Goal: Task Accomplishment & Management: Complete application form

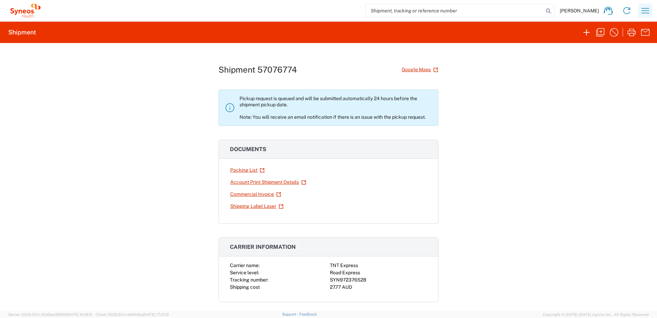
click at [644, 13] on icon "button" at bounding box center [645, 10] width 11 height 11
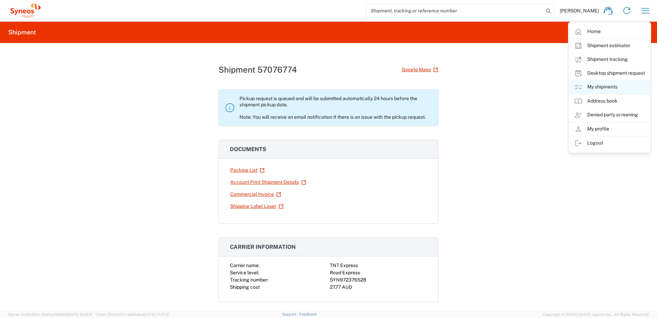
click at [614, 86] on link "My shipments" at bounding box center [610, 87] width 82 height 14
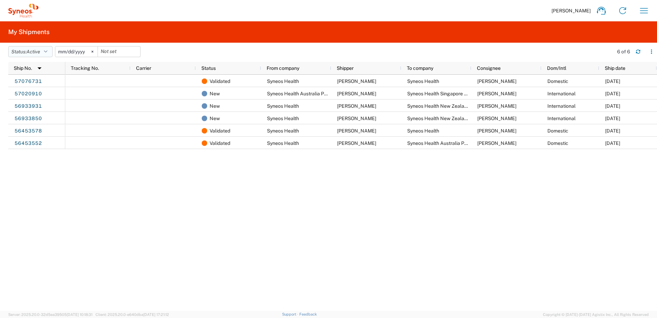
click at [46, 54] on button "Status: Active" at bounding box center [30, 51] width 44 height 11
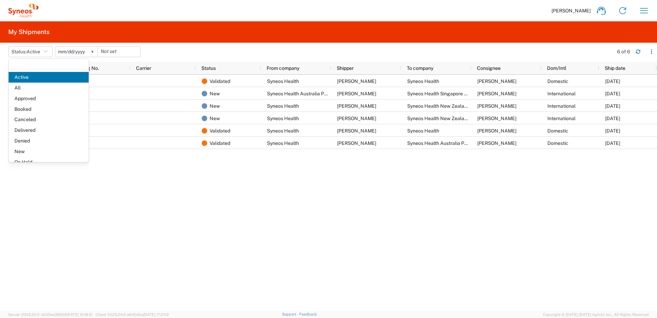
click at [55, 89] on span "All" at bounding box center [49, 87] width 80 height 11
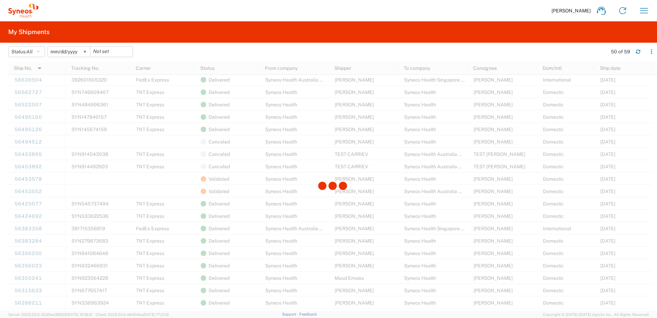
scroll to position [275, 0]
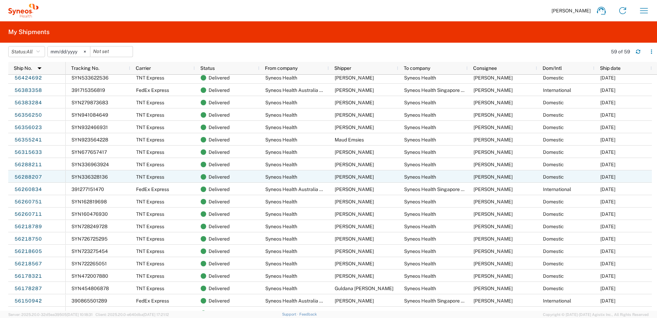
scroll to position [412, 0]
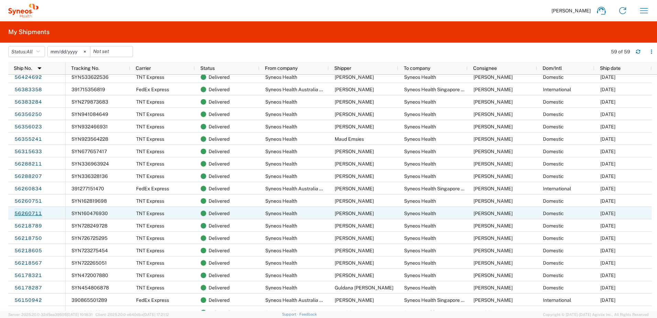
click at [34, 214] on link "56260711" at bounding box center [28, 213] width 28 height 11
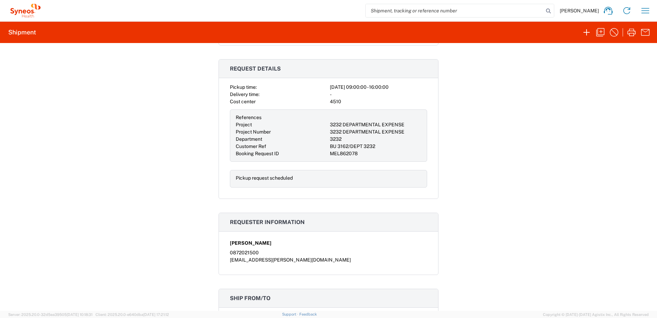
scroll to position [344, 0]
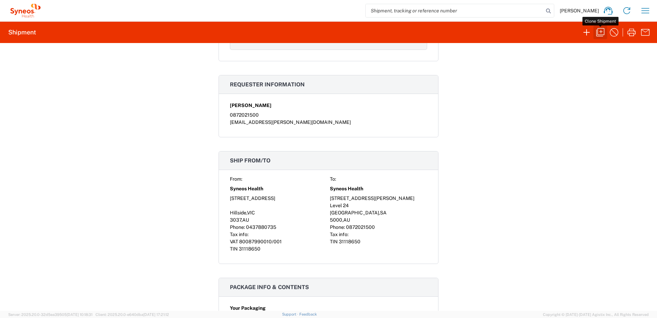
click at [599, 32] on icon "button" at bounding box center [600, 32] width 11 height 11
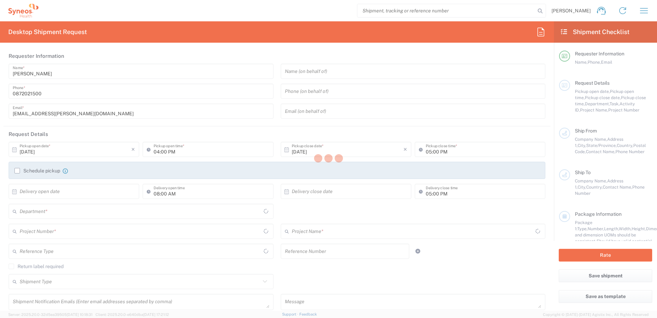
type input "BU 3162/DEPT 3232"
type textarea "drive down driveway.If gate closed, ring the bell, I'll open"
type input "Syneos Health"
type input "13A Speargrass Drive"
type input "Hillside"
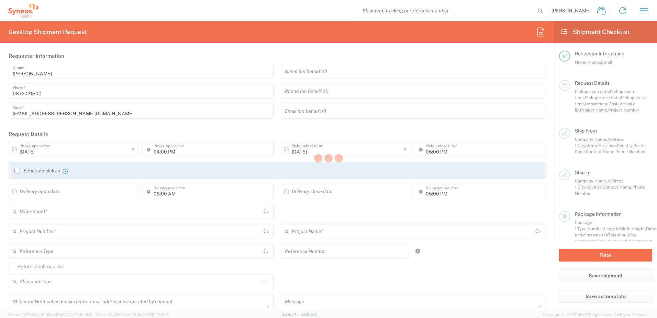
type input "3037"
type input "Oktay Tacar"
type input "0437880735"
type input "oktay.tacar@syneoshealth.com"
type input "Syneos Health"
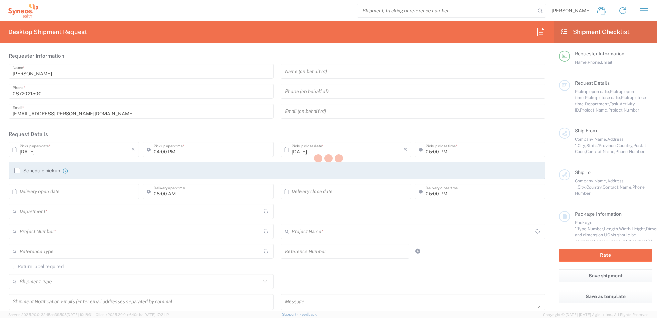
type input "[STREET_ADDRESS][PERSON_NAME]"
type input "Level 24"
type input "[GEOGRAPHIC_DATA]"
type input "5000"
type input "[PERSON_NAME]"
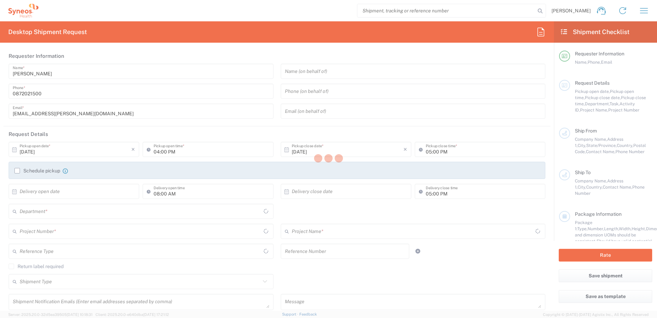
type input "0872021500"
type input "[EMAIL_ADDRESS][PERSON_NAME][DOMAIN_NAME]"
type input "Business (General)"
type input "Sender/Shipper"
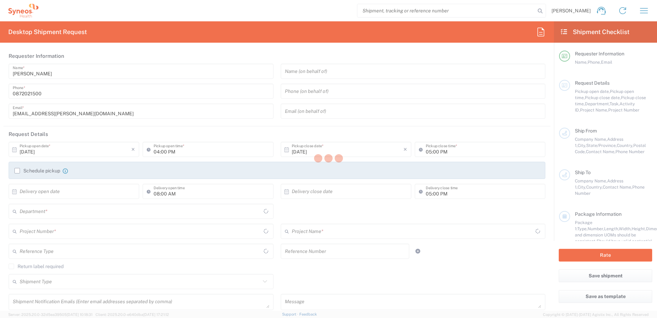
type input "09:00 AM"
type input "04:00 PM"
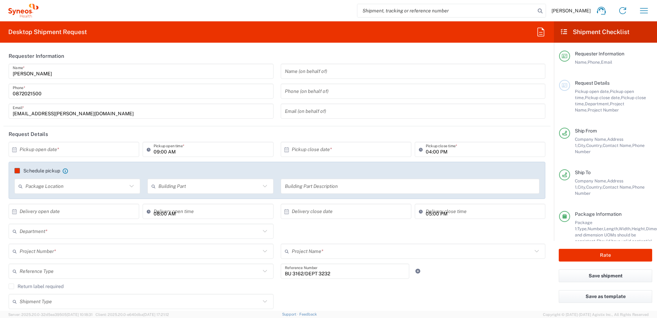
type input "Australia"
type input "Customer Ref"
type input "Residential/Home"
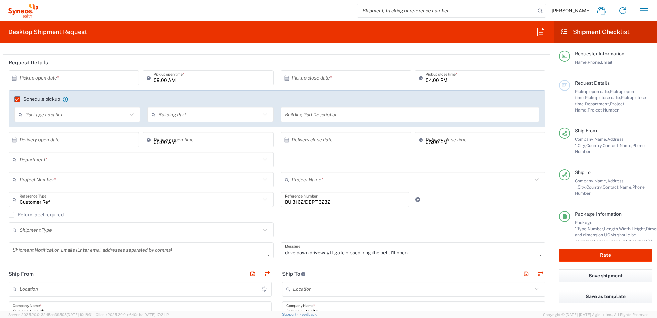
scroll to position [172, 0]
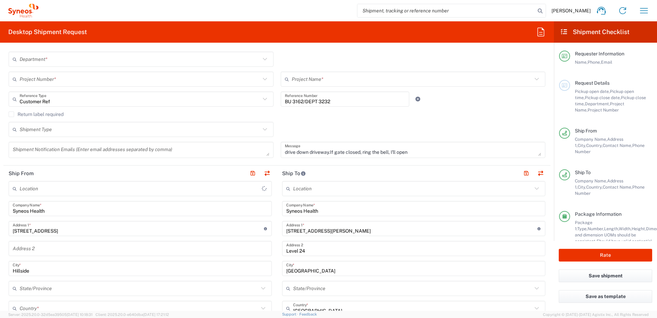
type input "Your Packaging"
type input "Victoria"
type input "3232 DEPARTMENTAL EXPENSE"
type input "Australia"
type input "South Australia"
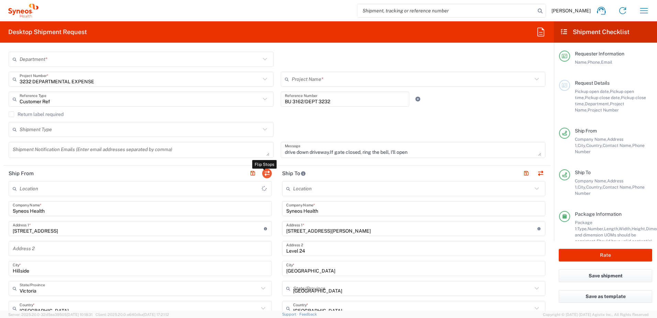
type input "Syneos Health Australia Pty Ltd"
type input "3232 DEPARTMENTAL EXPENSE"
click at [265, 173] on button "button" at bounding box center [267, 173] width 10 height 10
type input "Syneos Health Australia Pty Ltd"
type input "[STREET_ADDRESS][PERSON_NAME]"
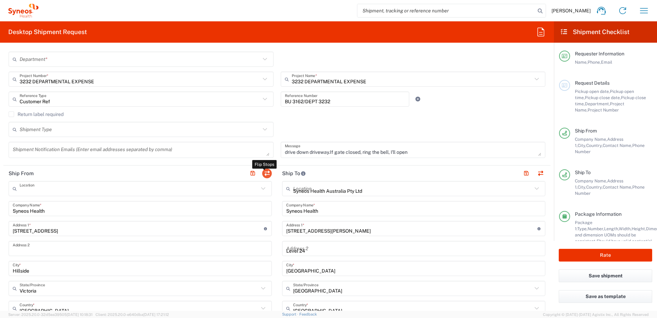
type input "Level 24"
type input "[GEOGRAPHIC_DATA]"
type input "South Australia"
type input "5000"
type input "[PERSON_NAME]"
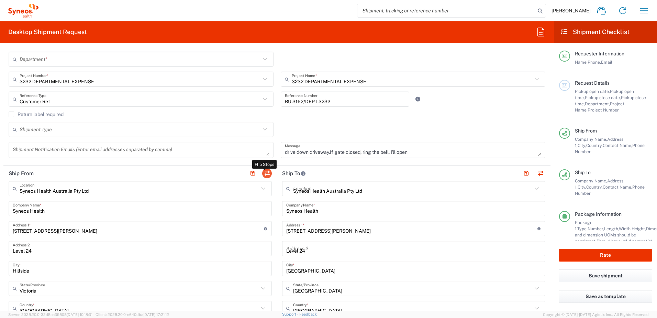
type input "0872021500"
type input "[EMAIL_ADDRESS][PERSON_NAME][DOMAIN_NAME]"
type input "Business (General)"
type input "13A Speargrass Drive"
type input "Hillside"
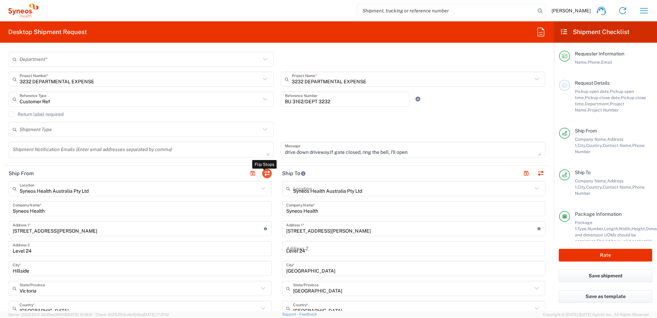
type input "Victoria"
type input "3037"
type input "Oktay Tacar"
type input "0437880735"
type input "oktay.tacar@syneoshealth.com"
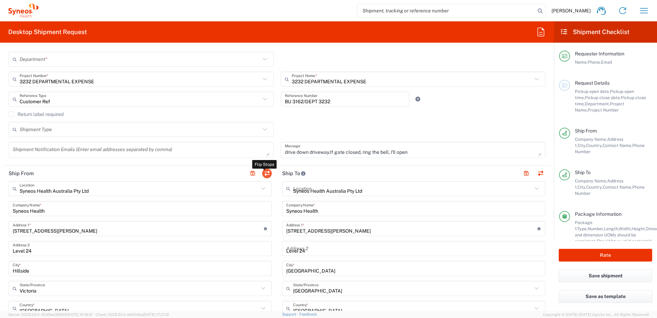
type input "Residential/Home"
type input "3232"
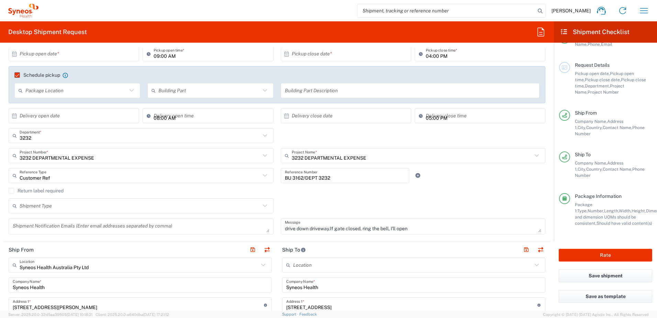
scroll to position [103, 0]
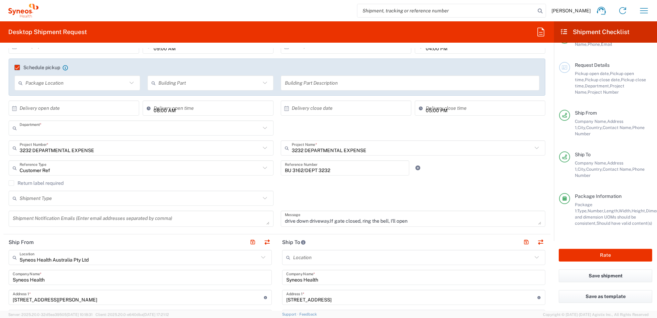
click at [120, 130] on input "text" at bounding box center [140, 128] width 241 height 12
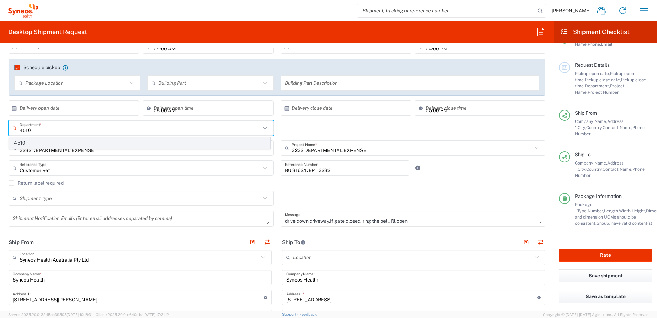
type input "4510"
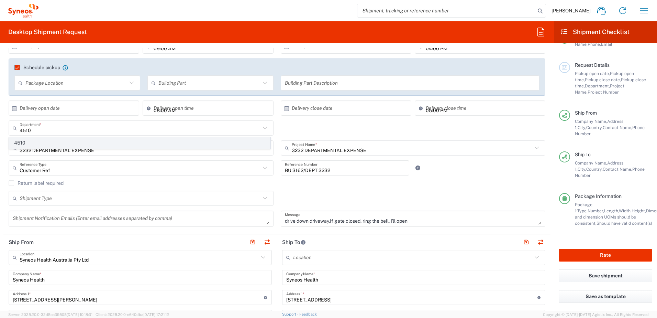
click at [65, 142] on span "4510" at bounding box center [139, 142] width 261 height 11
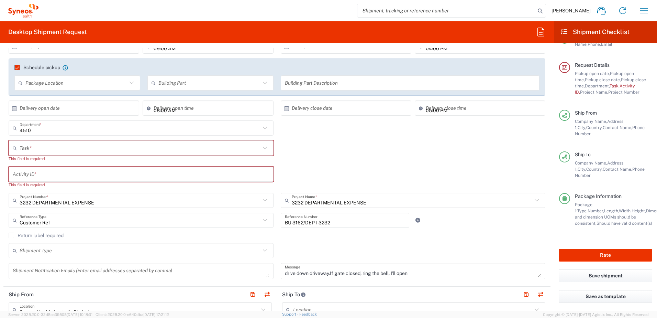
click at [70, 144] on input "text" at bounding box center [140, 148] width 241 height 12
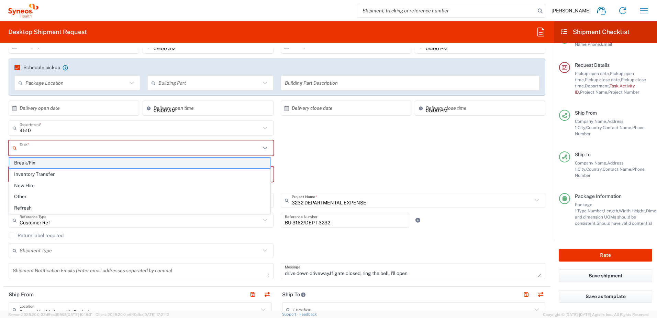
click at [64, 164] on span "Break/Fix" at bounding box center [139, 162] width 261 height 11
type input "Break/Fix"
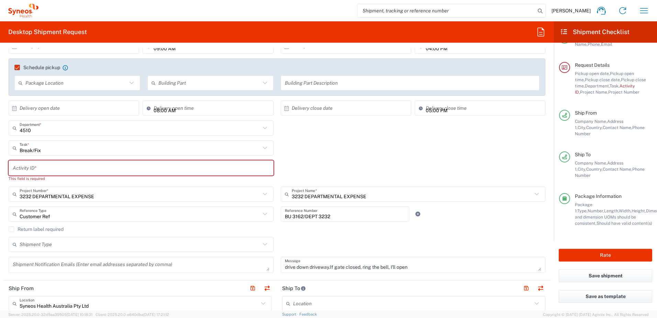
click at [68, 160] on div "Activity ID *" at bounding box center [141, 167] width 265 height 15
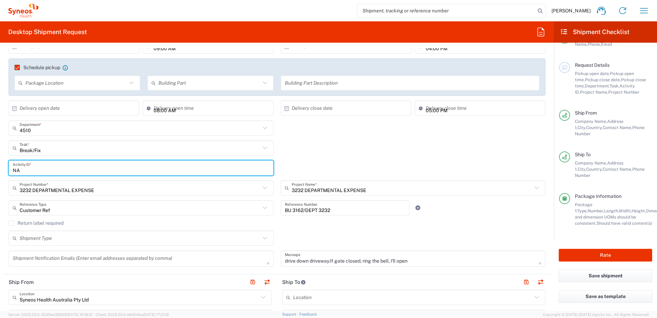
type input "NA"
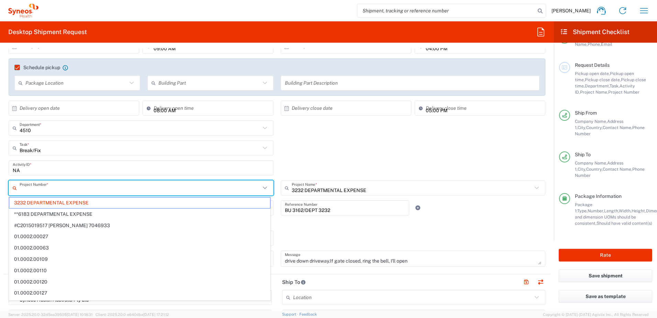
click at [93, 188] on input "text" at bounding box center [140, 188] width 241 height 12
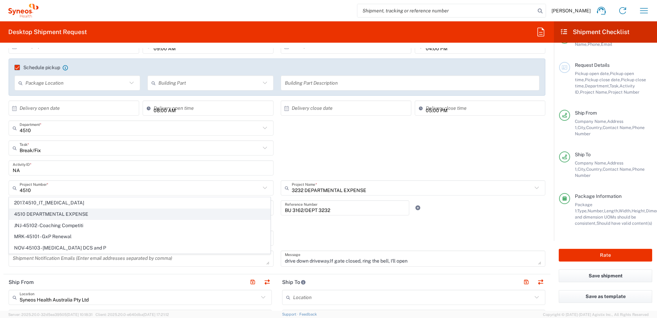
click at [76, 214] on span "4510 DEPARTMENTAL EXPENSE" at bounding box center [139, 214] width 261 height 11
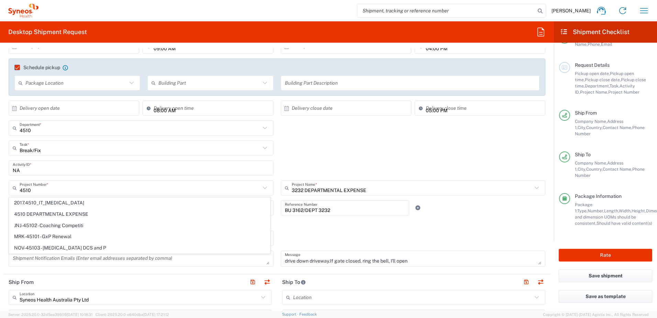
type input "4510 DEPARTMENTAL EXPENSE"
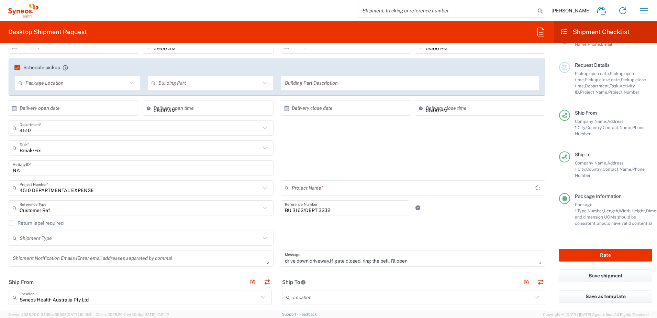
type input "4510 DEPARTMENTAL EXPENSE"
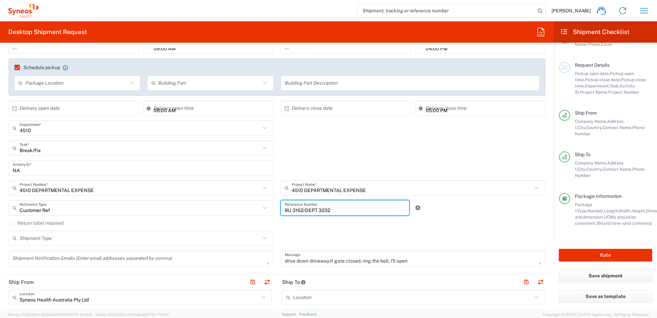
drag, startPoint x: 335, startPoint y: 210, endPoint x: 226, endPoint y: 209, distance: 108.9
click at [226, 209] on div "Customer Ref Reference Type Customer Ref Account Type Activity ID Airline Appoi…" at bounding box center [277, 210] width 544 height 20
type input "4510"
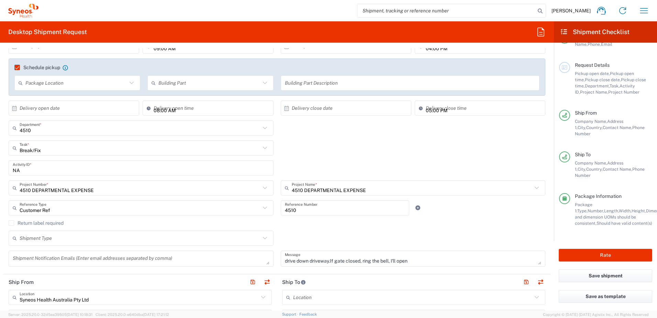
click at [294, 230] on div "Shipment Type Batch Regular" at bounding box center [277, 240] width 544 height 20
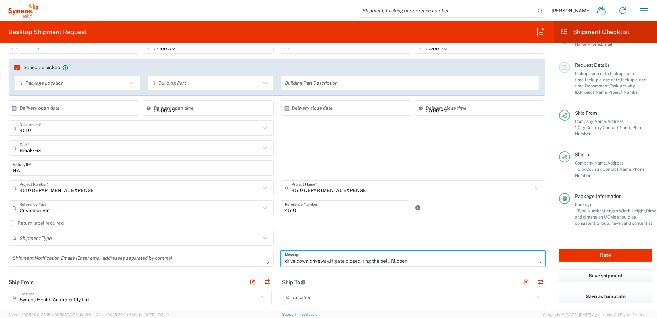
drag, startPoint x: 425, startPoint y: 257, endPoint x: 272, endPoint y: 257, distance: 152.9
click at [272, 257] on div "× Pickup open date * Cancel Apply 09:00 AM Pickup open time * × Pickup close da…" at bounding box center [277, 154] width 544 height 233
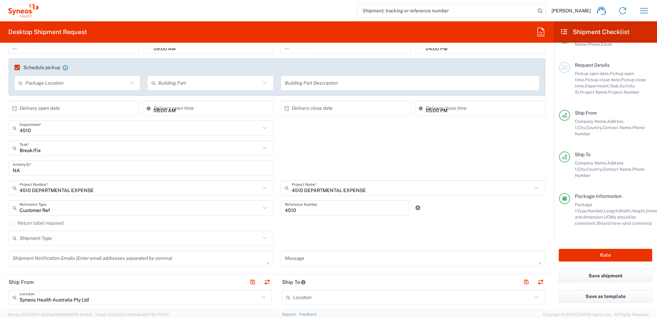
click at [489, 229] on div "Return label required" at bounding box center [277, 225] width 537 height 10
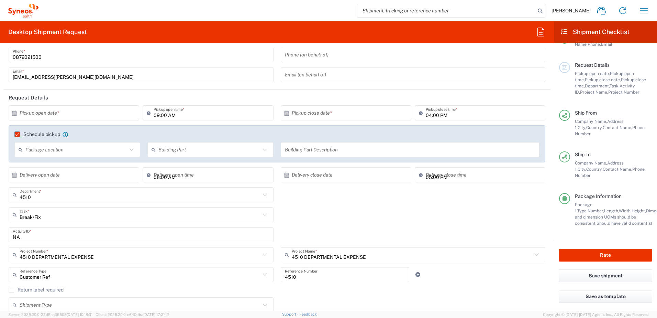
scroll to position [34, 0]
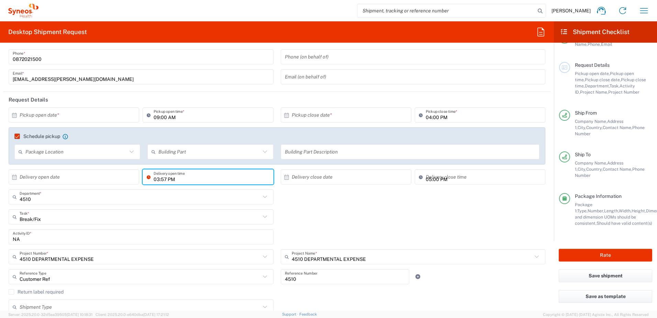
click at [167, 180] on input "03:57 PM" at bounding box center [211, 177] width 115 height 12
click at [171, 178] on input "09:00 PM" at bounding box center [211, 177] width 115 height 12
type input "09:00 AM"
click at [429, 180] on input "03:57 PM" at bounding box center [483, 177] width 115 height 12
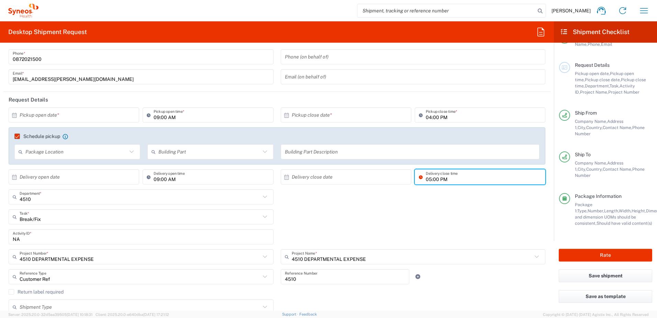
type input "05:00 PM"
click at [475, 223] on div "Break/Fix Task * Break/Fix Inventory Transfer New Hire Other Refresh" at bounding box center [277, 219] width 544 height 20
click at [68, 114] on input "text" at bounding box center [76, 115] width 112 height 12
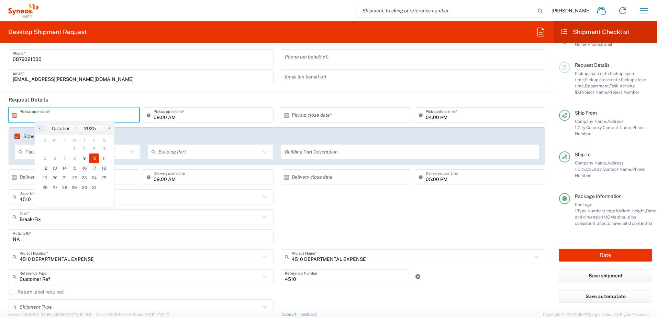
click at [92, 159] on span "10" at bounding box center [94, 158] width 10 height 10
type input "10/10/2025"
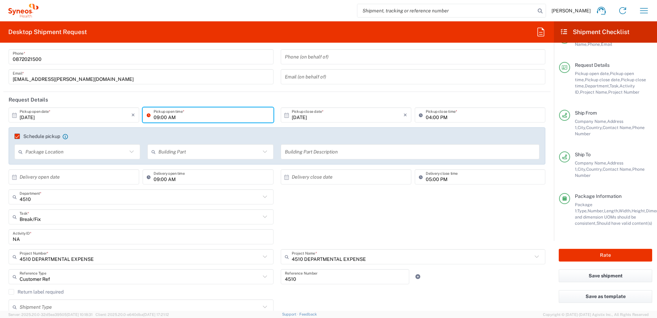
click at [156, 116] on input "09:00 AM" at bounding box center [211, 115] width 115 height 12
type input "10:30 AM"
click at [426, 116] on input "04:00 PM" at bounding box center [483, 115] width 115 height 12
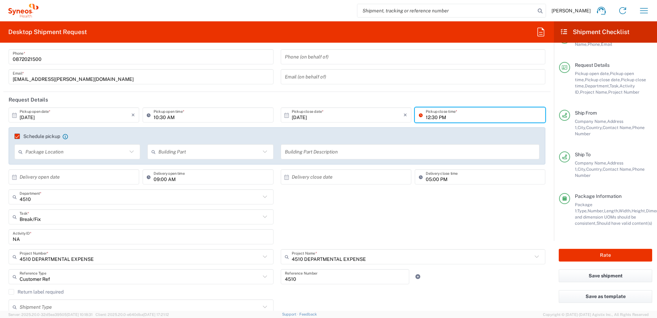
type input "12:30 PM"
click at [447, 217] on div "Break/Fix Task * Break/Fix Inventory Transfer New Hire Other Refresh" at bounding box center [277, 219] width 544 height 20
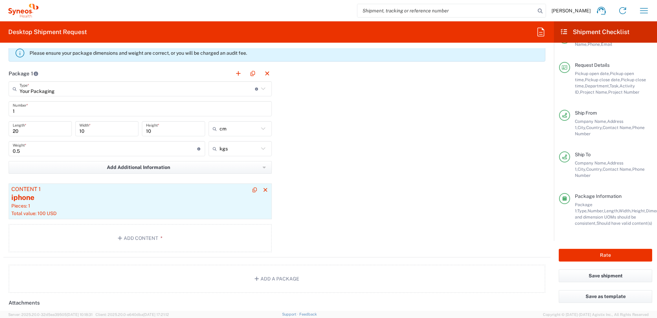
scroll to position [687, 0]
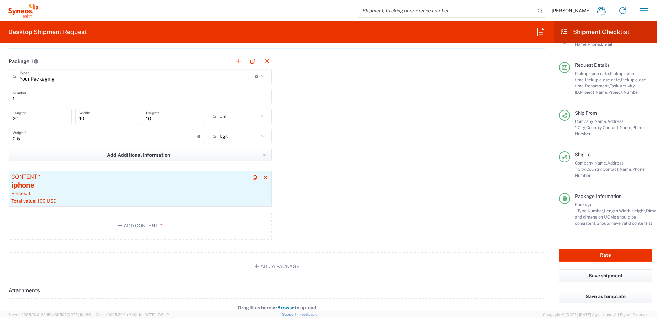
click at [160, 194] on div "Pieces: 1" at bounding box center [140, 193] width 258 height 6
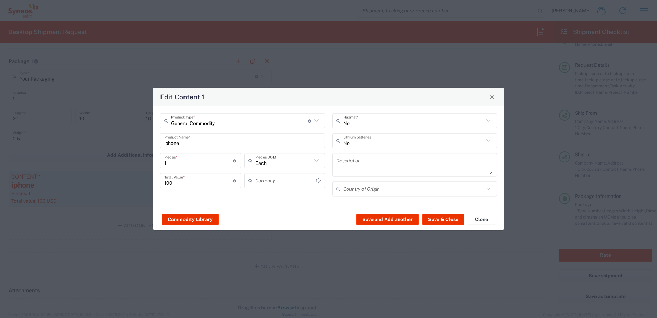
type input "US Dollar"
type input "i"
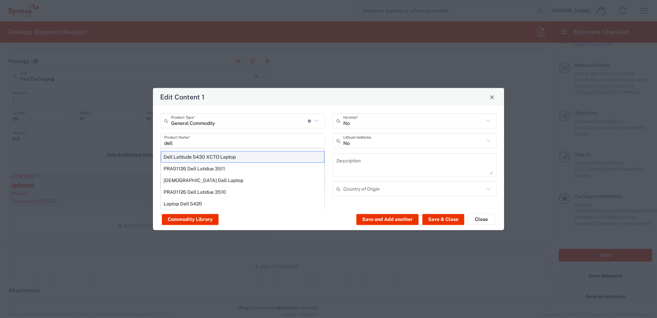
click at [195, 154] on div "Dell Latitude 5430 XCTO Laptop" at bounding box center [243, 157] width 164 height 12
type input "Dell Latitude 5430 XCTO Laptop"
type textarea "BaseIntel Core i7-1265U vProÂ® Processor - 14" 16 GB RAM - 512 GB SSD"
type input "China"
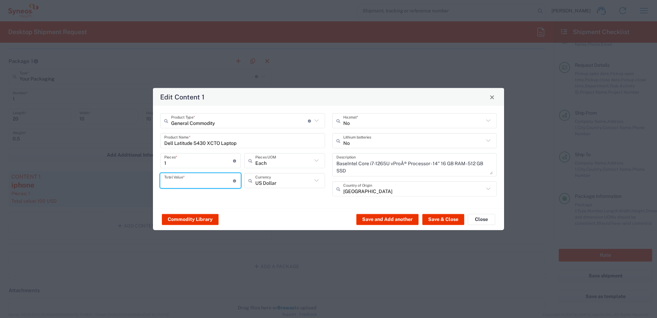
click at [192, 177] on input "number" at bounding box center [198, 180] width 69 height 12
type input "100"
click at [452, 222] on button "Save & Close" at bounding box center [443, 218] width 42 height 11
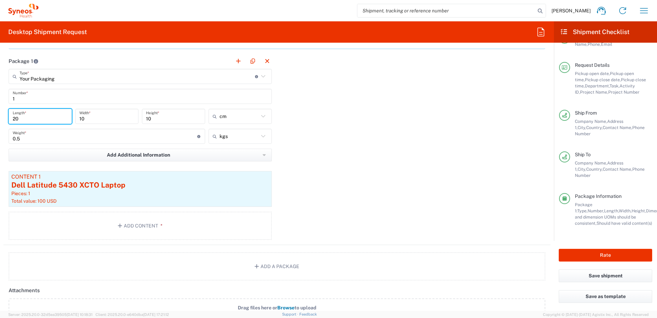
drag, startPoint x: 56, startPoint y: 120, endPoint x: -1, endPoint y: 111, distance: 58.5
click at [0, 111] on html "Chiran Rayamajhi Home Shipment estimator Shipment tracking Desktop shipment req…" at bounding box center [328, 159] width 657 height 318
type input "45"
type input "30"
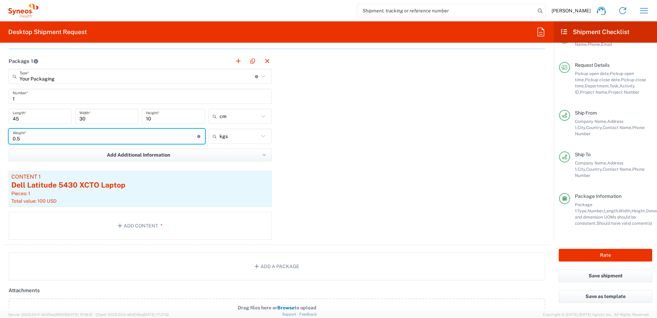
drag, startPoint x: 38, startPoint y: 137, endPoint x: 3, endPoint y: 135, distance: 35.2
click at [3, 135] on form "Requester Information Chiran Rayamajhi Name * 0872021500 Phone * chiran.rayamaj…" at bounding box center [277, 179] width 554 height 262
type input "2"
click at [374, 170] on div "Package 1 Your Packaging Type * Material used to package goods Your Packaging E…" at bounding box center [276, 148] width 547 height 191
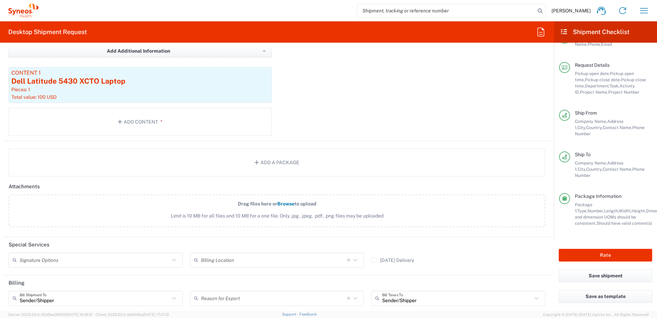
scroll to position [755, 0]
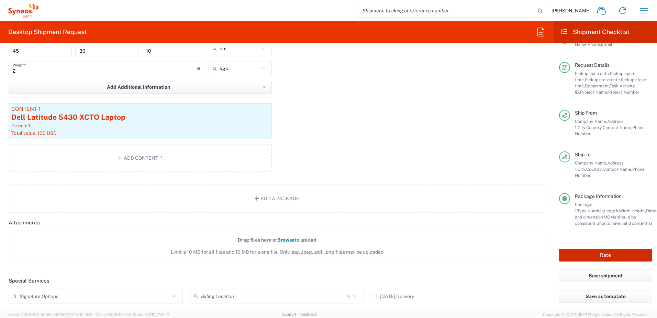
click at [606, 253] on button "Rate" at bounding box center [605, 254] width 93 height 13
type input "4510 DEPARTMENTAL EXPENSE"
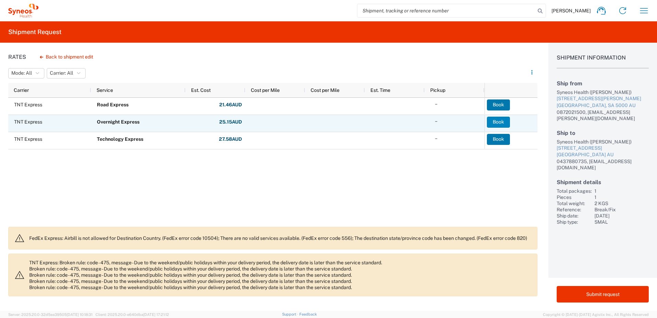
click at [498, 123] on button "Book" at bounding box center [498, 121] width 23 height 11
